Goal: Task Accomplishment & Management: Complete application form

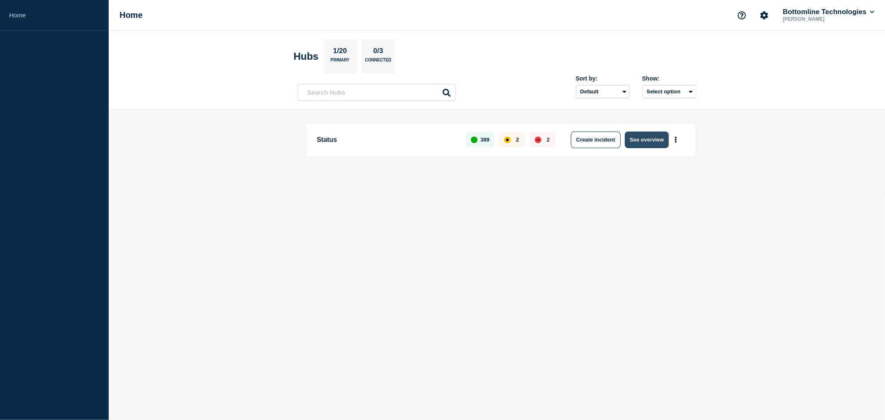
click at [637, 139] on button "See overview" at bounding box center [647, 139] width 44 height 17
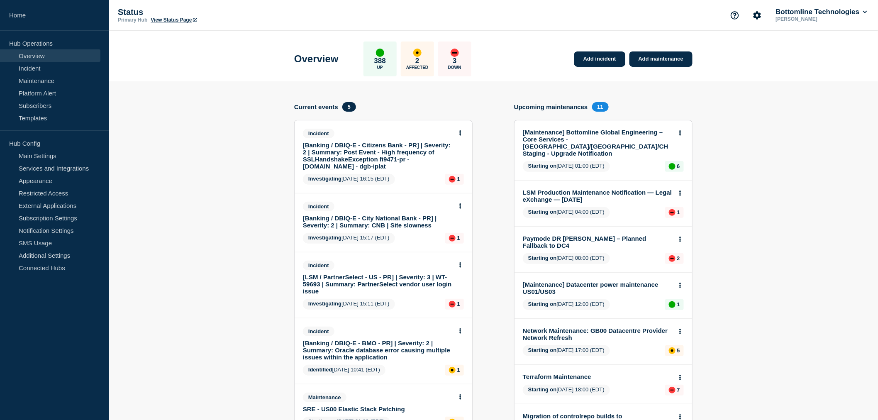
click at [393, 160] on link "[Banking / DBIQ-E - Citizens Bank - PR] | Severity: 2 | Summary: Post Event - H…" at bounding box center [378, 155] width 150 height 28
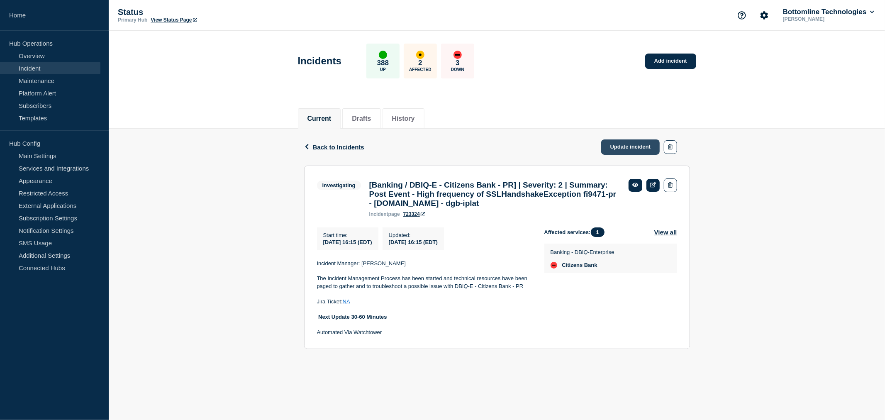
drag, startPoint x: 627, startPoint y: 146, endPoint x: 624, endPoint y: 149, distance: 4.7
click at [627, 147] on link "Update incident" at bounding box center [630, 146] width 59 height 15
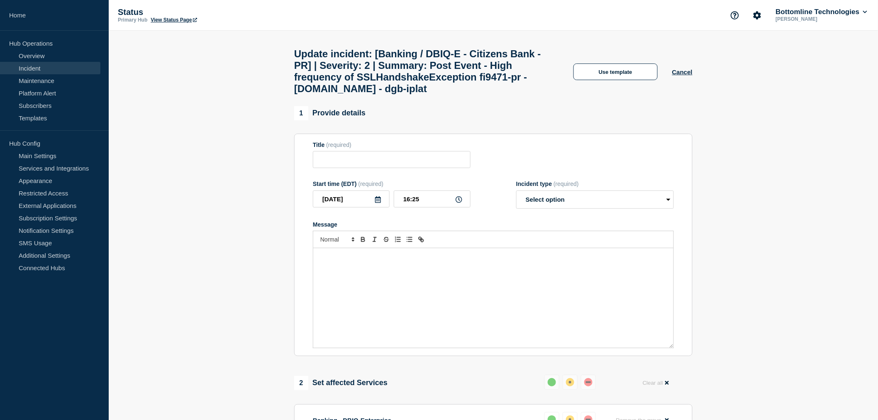
type input "[Banking / DBIQ-E - Citizens Bank - PR] | Severity: 2 | Summary: Post Event - H…"
click at [550, 209] on select "Select option Investigating Identified Monitoring Resolved" at bounding box center [595, 199] width 158 height 18
select select "resolved"
click at [516, 209] on select "Select option Investigating Identified Monitoring Resolved" at bounding box center [595, 199] width 158 height 18
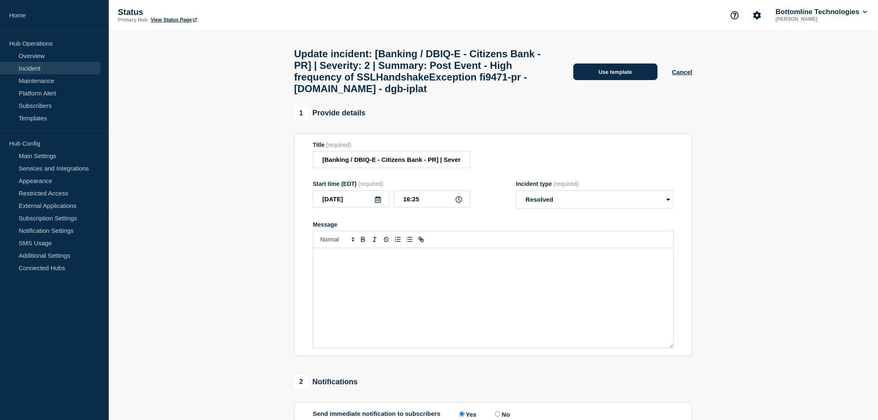
click at [614, 80] on button "Use template" at bounding box center [615, 71] width 84 height 17
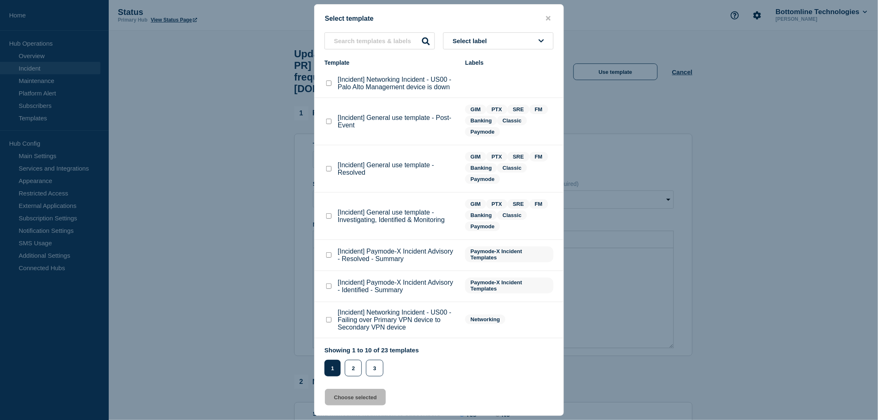
click at [331, 170] on checkbox"] "[Incident] General use template - Resolved checkbox" at bounding box center [328, 168] width 5 height 5
checkbox checkbox"] "true"
click at [375, 398] on button "Choose selected" at bounding box center [355, 397] width 61 height 17
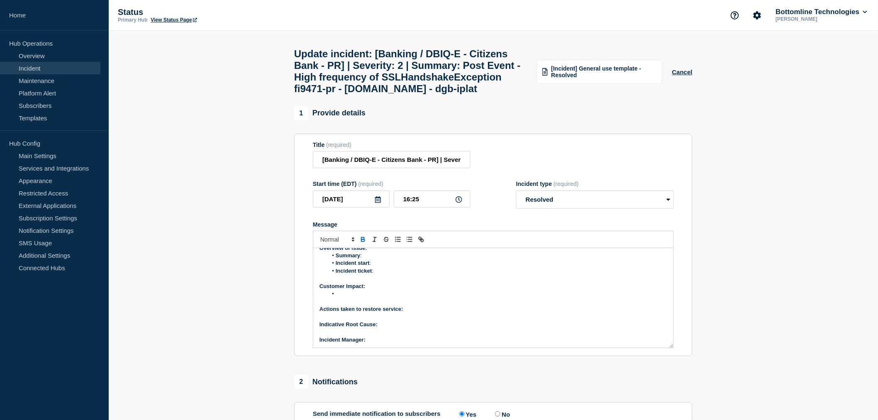
scroll to position [46, 0]
click at [343, 283] on li "Message" at bounding box center [498, 279] width 340 height 7
click at [350, 329] on li "W" at bounding box center [498, 325] width 340 height 7
click at [409, 243] on icon "Toggle bulleted list" at bounding box center [409, 239] width 7 height 7
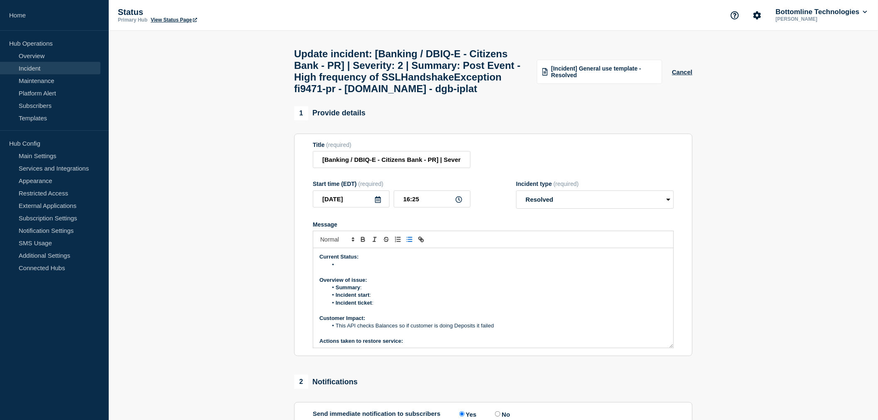
click at [338, 268] on li "Message" at bounding box center [498, 264] width 340 height 7
click at [367, 291] on li "Summary :" at bounding box center [498, 287] width 340 height 7
drag, startPoint x: 422, startPoint y: 83, endPoint x: 459, endPoint y: 117, distance: 50.5
click at [459, 95] on h1 "Update incident: [Banking / DBIQ-E - Citizens Bank - PR] | Severity: 2 | Summar…" at bounding box center [410, 71] width 233 height 46
copy h1 "High frequency of SSLHandshakeException fi9471-pr - us00vldgbhub198.saas-p.com -"
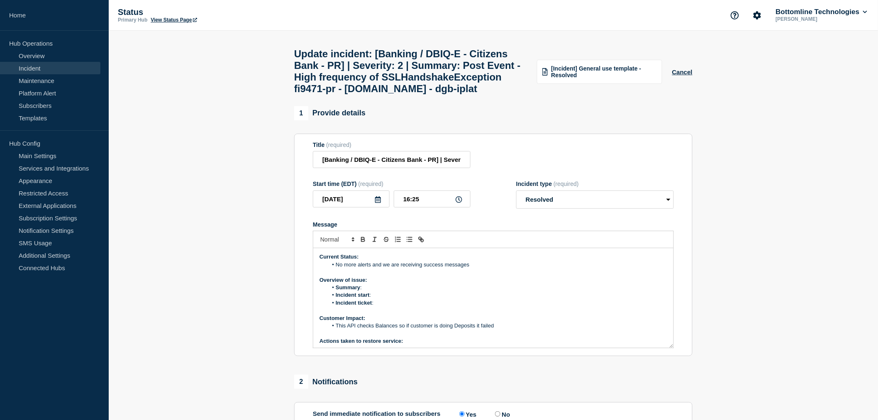
click at [371, 291] on li "Summary :" at bounding box center [498, 287] width 340 height 7
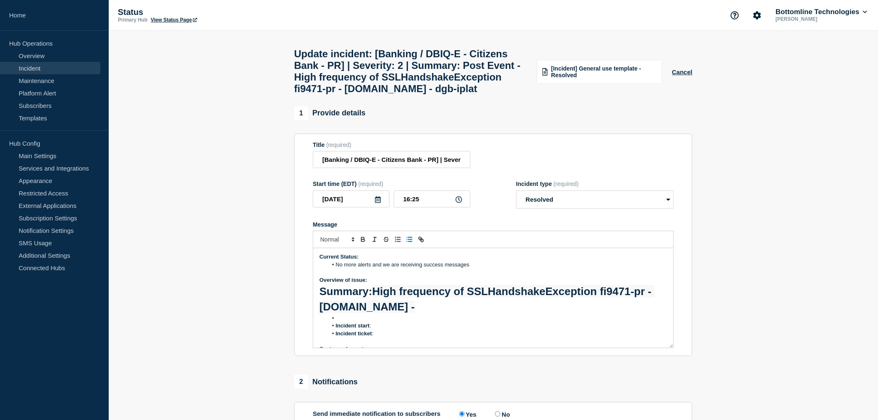
drag, startPoint x: 566, startPoint y: 332, endPoint x: 321, endPoint y: 316, distance: 245.2
click at [321, 314] on h1 "Summary : High frequency of SSLHandshakeException fi9471-pr - us00vldgbhub198.s…" at bounding box center [493, 299] width 348 height 31
click at [321, 297] on strong "Summary" at bounding box center [343, 291] width 49 height 12
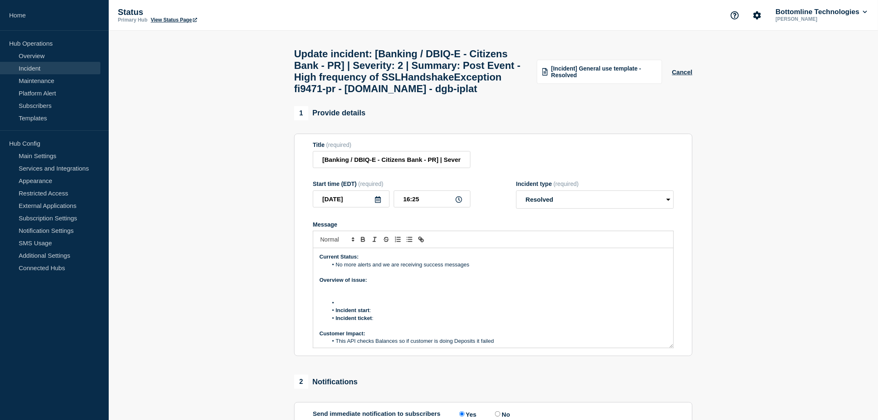
click at [338, 306] on li "Message" at bounding box center [498, 302] width 340 height 7
click at [597, 306] on li "Summary: High frequency of SSLHandshakeException fi9471-pr - us00vldgbhub198.sa…" at bounding box center [498, 302] width 340 height 7
click at [375, 314] on li "Incident start :" at bounding box center [498, 309] width 340 height 7
click at [384, 322] on li "Incident ticket :" at bounding box center [498, 317] width 340 height 7
click at [382, 322] on li "Incident ticket :" at bounding box center [498, 317] width 340 height 7
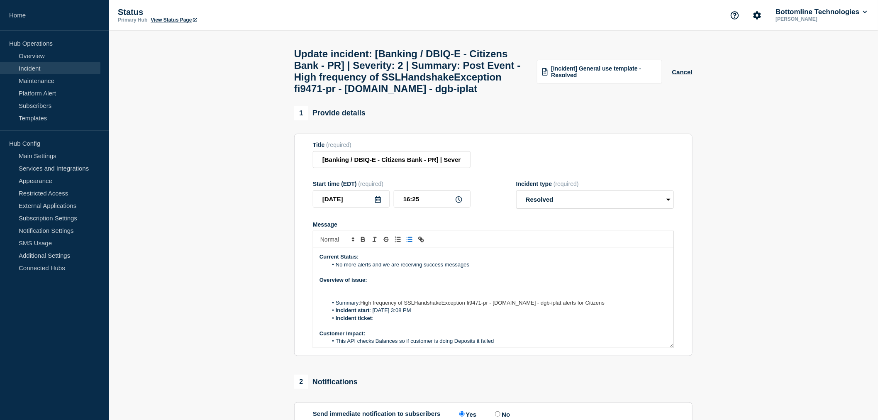
click at [382, 322] on li "Incident ticket :" at bounding box center [498, 317] width 340 height 7
click at [318, 342] on div "Current Status: No more alerts and we are receiving success messages Overview o…" at bounding box center [493, 298] width 360 height 100
click at [413, 244] on button "Toggle bulleted list" at bounding box center [410, 239] width 12 height 10
click at [411, 243] on icon "Toggle bulleted list" at bounding box center [409, 239] width 7 height 7
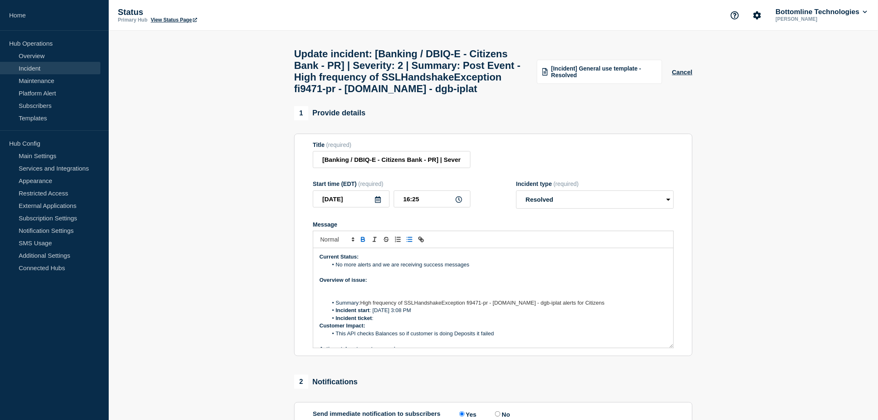
click at [381, 322] on li "Incident ticket :" at bounding box center [498, 317] width 340 height 7
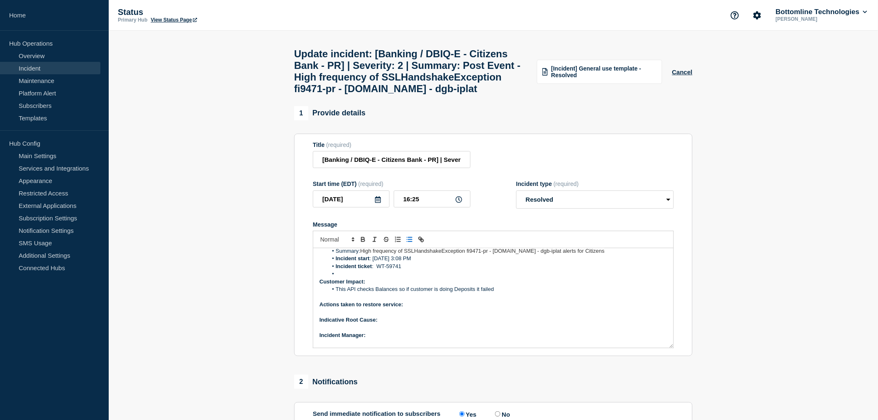
scroll to position [63, 0]
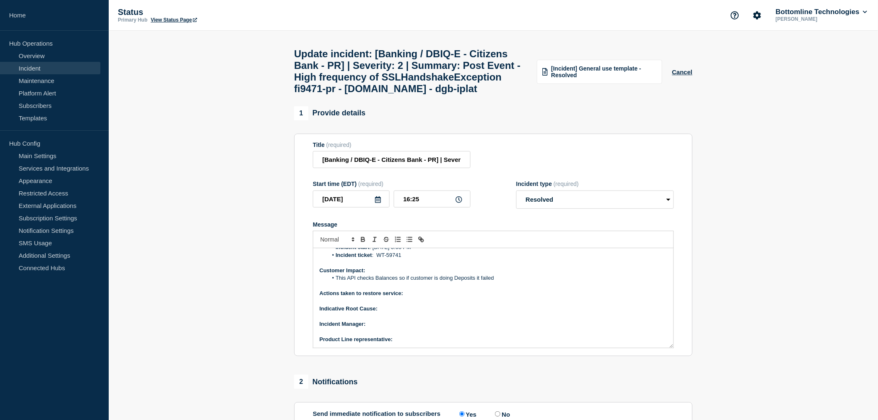
click at [409, 297] on p "Actions taken to restore service:" at bounding box center [493, 292] width 348 height 7
drag, startPoint x: 455, startPoint y: 319, endPoint x: 405, endPoint y: 317, distance: 50.2
click at [405, 297] on p "Actions taken to restore service: Customer owned" at bounding box center [493, 292] width 348 height 7
click at [393, 312] on p "Indicative Root Cause:" at bounding box center [493, 308] width 348 height 7
click at [372, 328] on p "﻿Incident Manager:" at bounding box center [493, 323] width 348 height 7
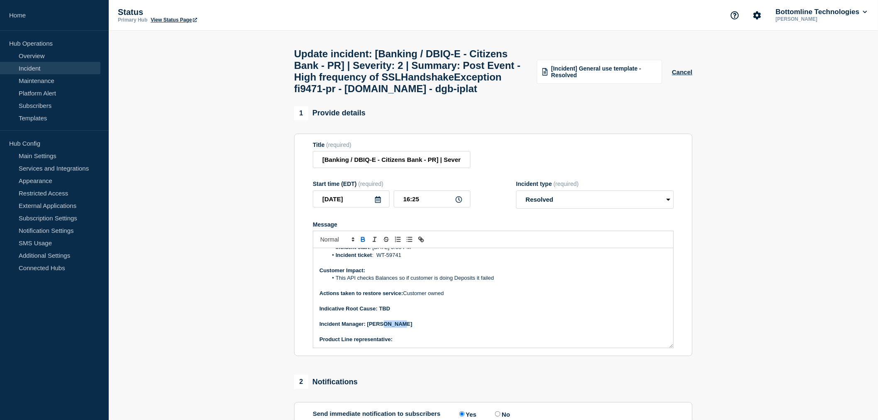
drag, startPoint x: 399, startPoint y: 351, endPoint x: 378, endPoint y: 349, distance: 20.4
click at [379, 328] on p "﻿Incident Manager: Neena Goel" at bounding box center [493, 323] width 348 height 7
drag, startPoint x: 378, startPoint y: 349, endPoint x: 367, endPoint y: 350, distance: 11.6
click at [367, 327] on strong "﻿Incident Manager: Neena Goel" at bounding box center [365, 324] width 93 height 6
drag, startPoint x: 368, startPoint y: 349, endPoint x: 384, endPoint y: 345, distance: 16.3
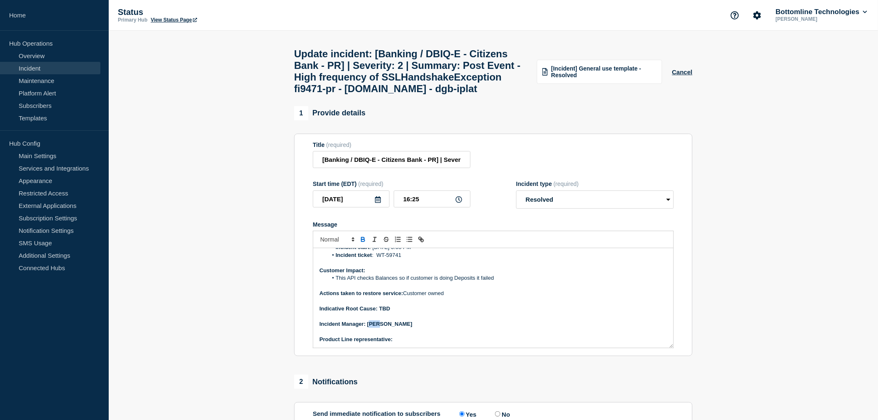
click at [380, 327] on strong "﻿Incident Manager: Neena Goel" at bounding box center [365, 324] width 93 height 6
drag, startPoint x: 384, startPoint y: 345, endPoint x: 402, endPoint y: 346, distance: 18.7
click at [402, 328] on p "﻿Incident Manager: Neena Goel" at bounding box center [493, 323] width 348 height 7
click at [401, 328] on p "﻿Incident Manager: Neena Goel" at bounding box center [493, 323] width 348 height 7
drag, startPoint x: 401, startPoint y: 347, endPoint x: 370, endPoint y: 349, distance: 31.6
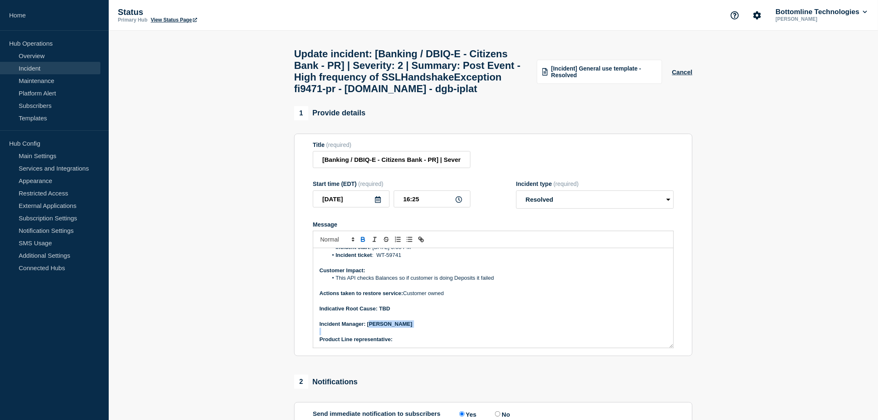
click at [370, 328] on p "﻿Incident Manager: Neena Goel" at bounding box center [493, 323] width 348 height 7
click at [411, 343] on p "Product Line representative:" at bounding box center [493, 339] width 348 height 7
drag, startPoint x: 440, startPoint y: 364, endPoint x: 395, endPoint y: 368, distance: 45.4
click at [395, 348] on div "Current Status: No more alerts and we are receiving success messages Overview o…" at bounding box center [493, 298] width 360 height 100
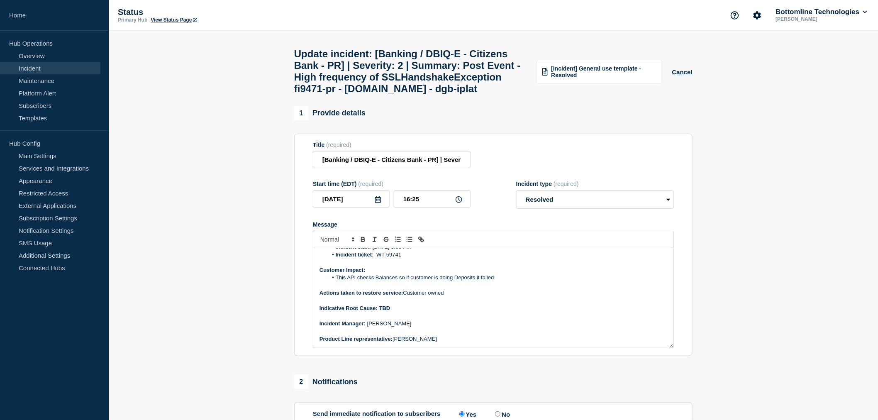
click at [449, 312] on p "Indicative Root Cause: TBD" at bounding box center [493, 307] width 348 height 7
drag, startPoint x: 393, startPoint y: 331, endPoint x: 380, endPoint y: 332, distance: 12.5
click at [380, 312] on p "Indicative Root Cause: TBD" at bounding box center [493, 307] width 348 height 7
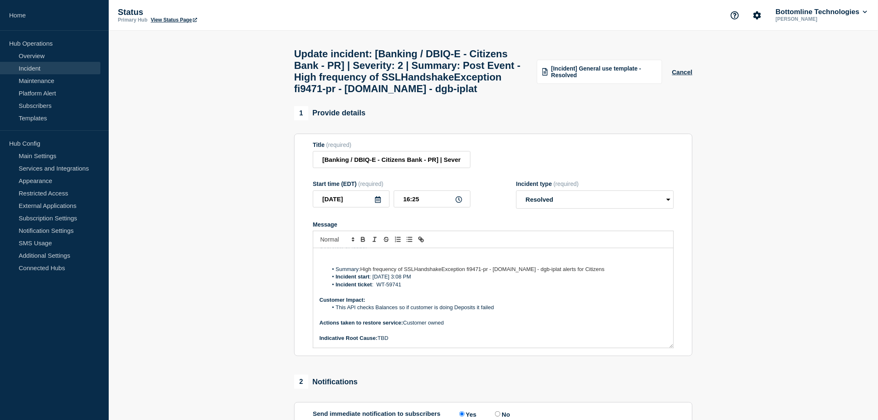
scroll to position [17, 0]
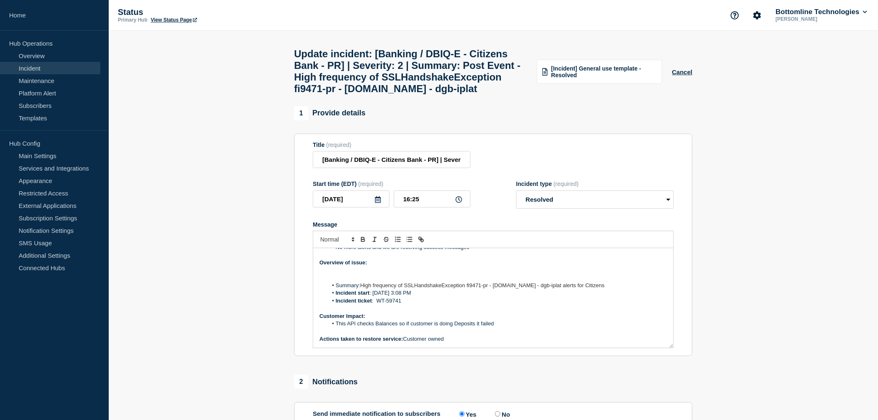
click at [333, 282] on h1 "Message" at bounding box center [493, 273] width 348 height 15
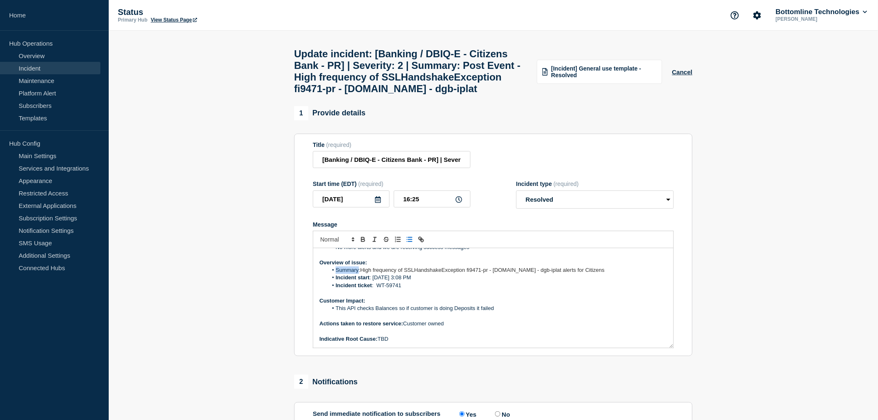
drag, startPoint x: 358, startPoint y: 293, endPoint x: 336, endPoint y: 296, distance: 21.7
click at [336, 274] on li "Summary: High frequency of SSLHandshakeException fi9471-pr - us00vldgbhub198.sa…" at bounding box center [498, 269] width 340 height 7
click at [408, 289] on li "Incident ticket : WT-59741" at bounding box center [498, 285] width 340 height 7
click at [421, 281] on li "Incident start : 9/25/2025 3:08 PM" at bounding box center [498, 277] width 340 height 7
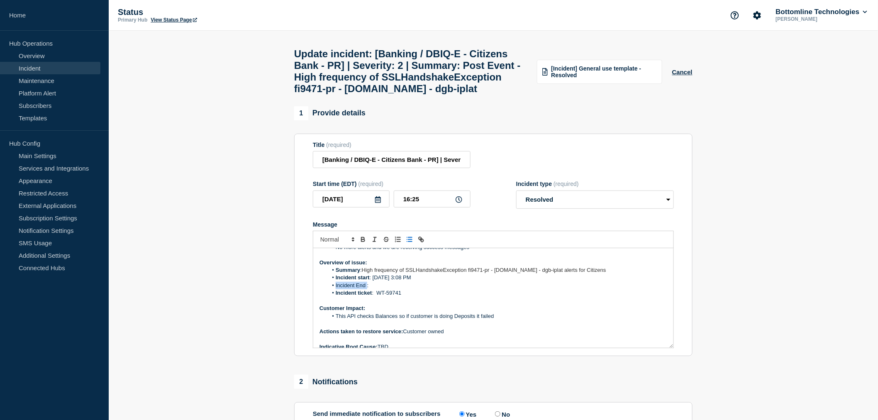
drag, startPoint x: 367, startPoint y: 308, endPoint x: 335, endPoint y: 308, distance: 32.4
click at [335, 289] on li "Incident End :" at bounding box center [498, 285] width 340 height 7
drag, startPoint x: 422, startPoint y: 300, endPoint x: 372, endPoint y: 302, distance: 49.8
click at [372, 281] on li "Incident start : 9/25/2025 3:08 PM" at bounding box center [498, 277] width 340 height 7
copy li "9/25/2025 3:08 PM"
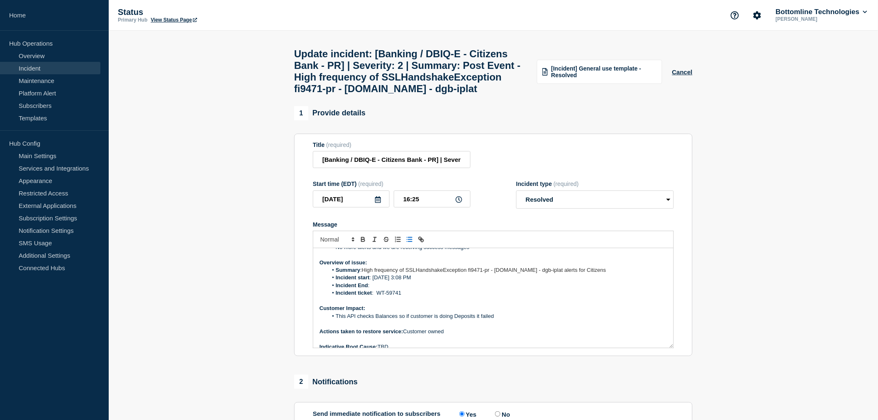
click at [378, 289] on li "Incident End :" at bounding box center [498, 285] width 340 height 7
click at [404, 289] on li "Incident End : 9/25/2025 3:08 PM" at bounding box center [498, 285] width 340 height 7
click at [403, 289] on li "Incident End : 9/25/2025 3:08 PM" at bounding box center [498, 285] width 340 height 7
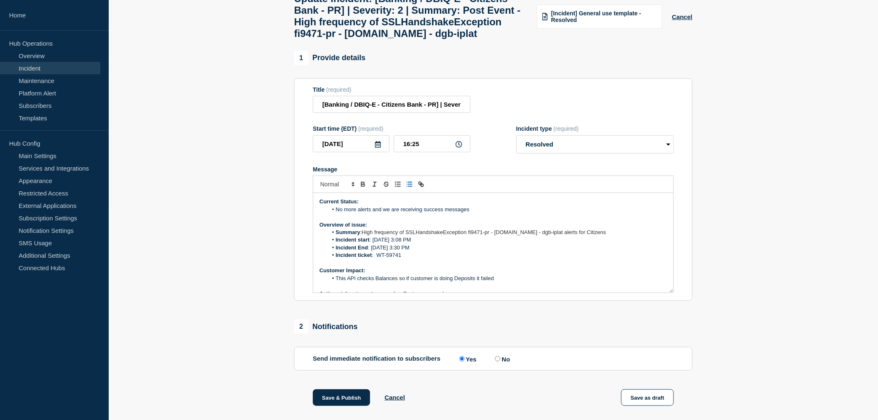
scroll to position [168, 0]
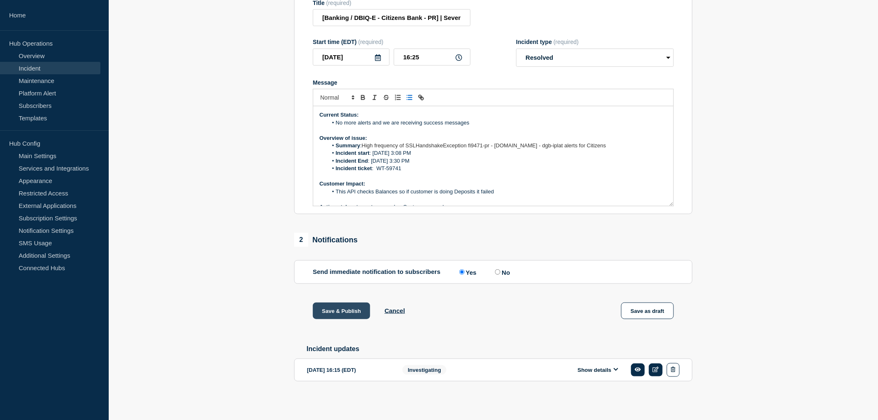
click at [326, 310] on button "Save & Publish" at bounding box center [341, 310] width 57 height 17
